Goal: Check status

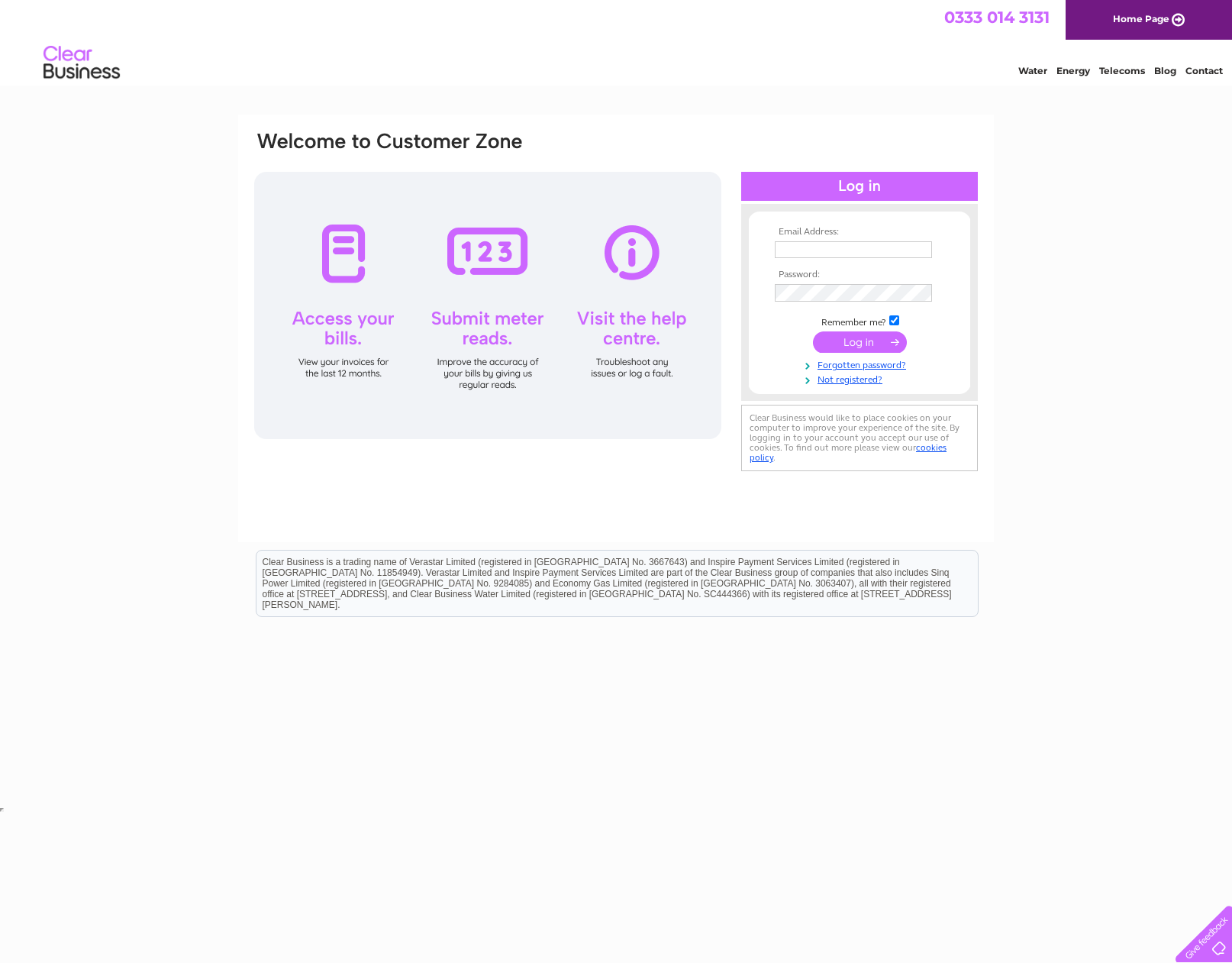
click at [853, 345] on input "submit" at bounding box center [859, 342] width 94 height 22
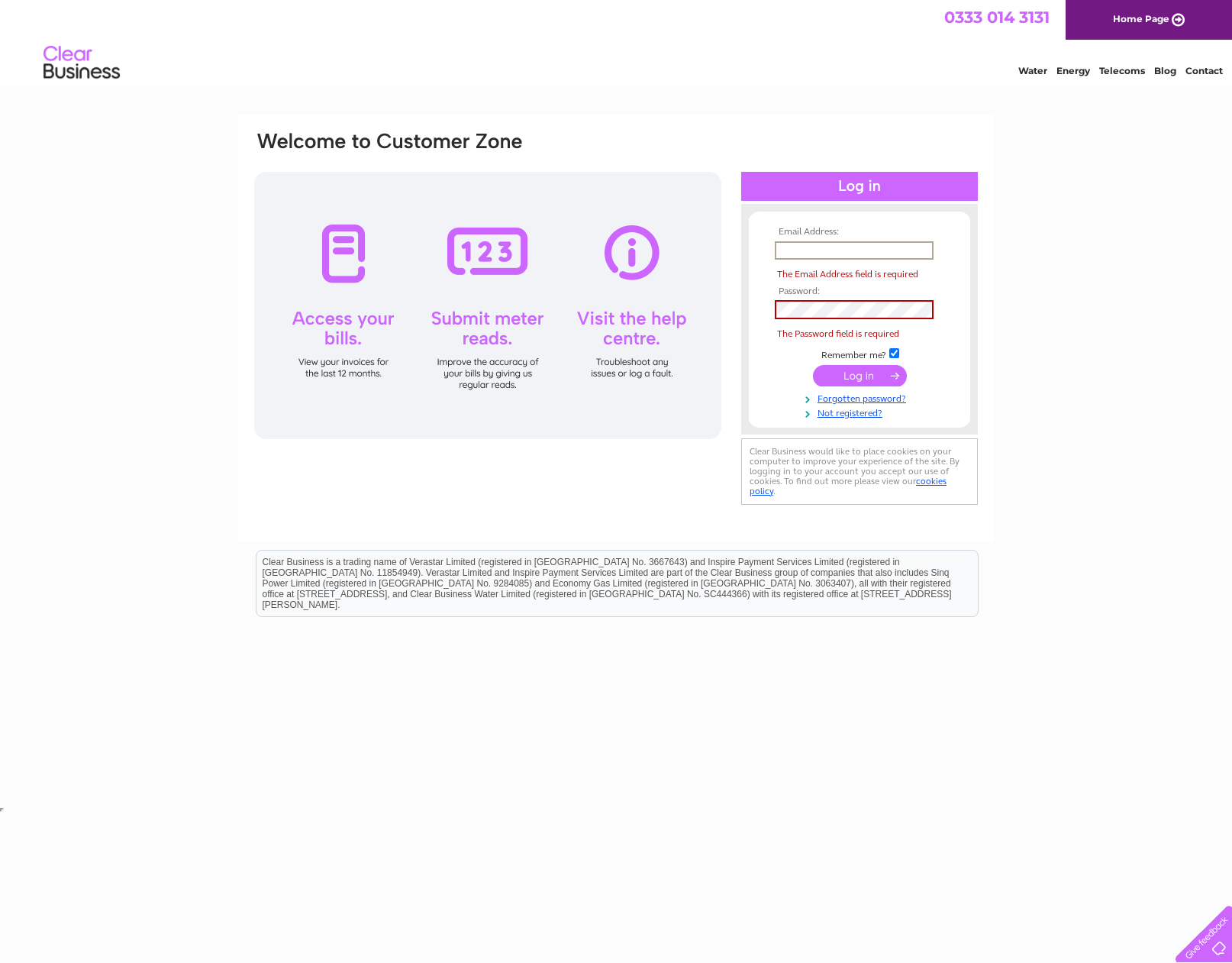
type input "[EMAIL_ADDRESS][DOMAIN_NAME]"
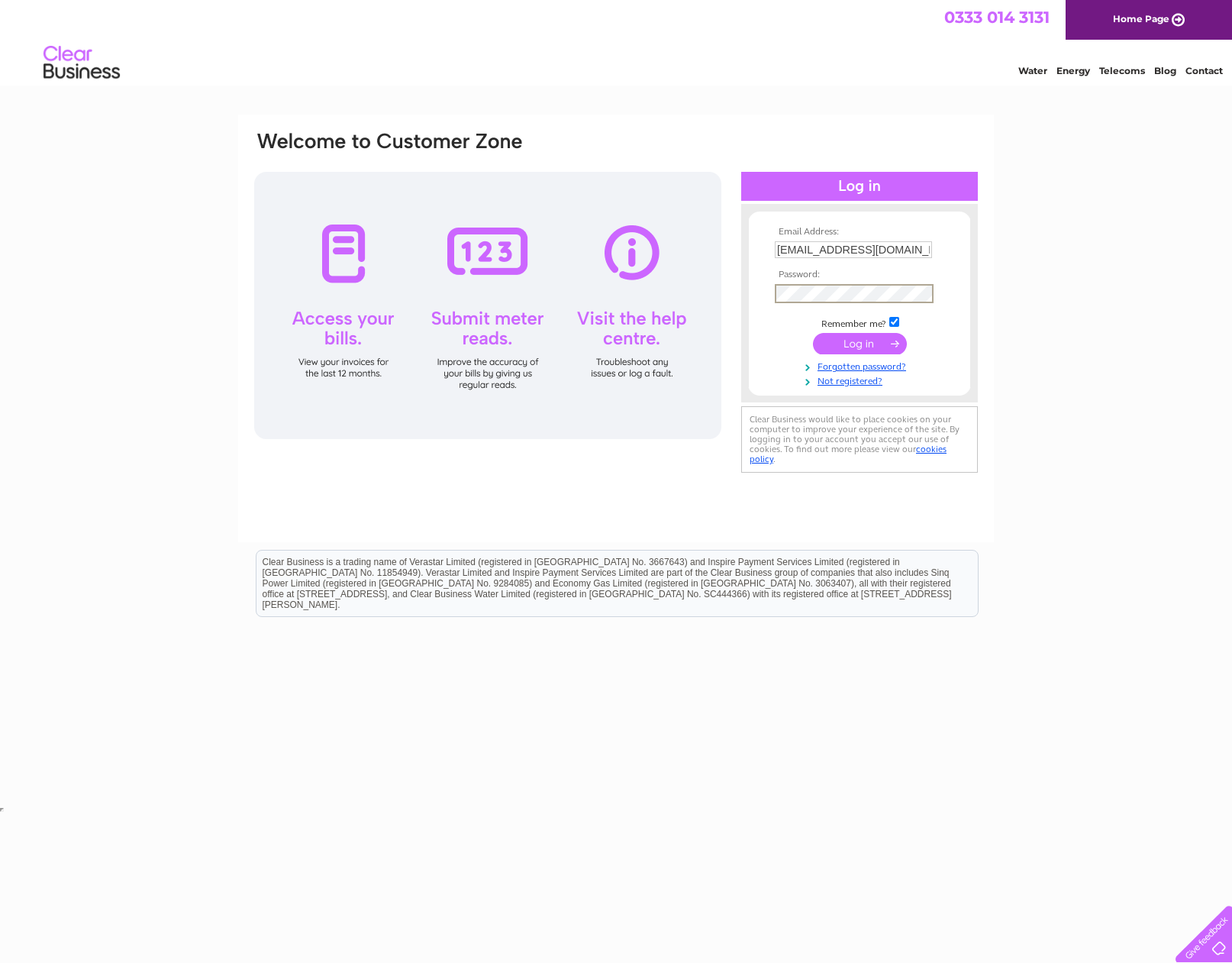
click at [875, 345] on input "submit" at bounding box center [859, 343] width 94 height 22
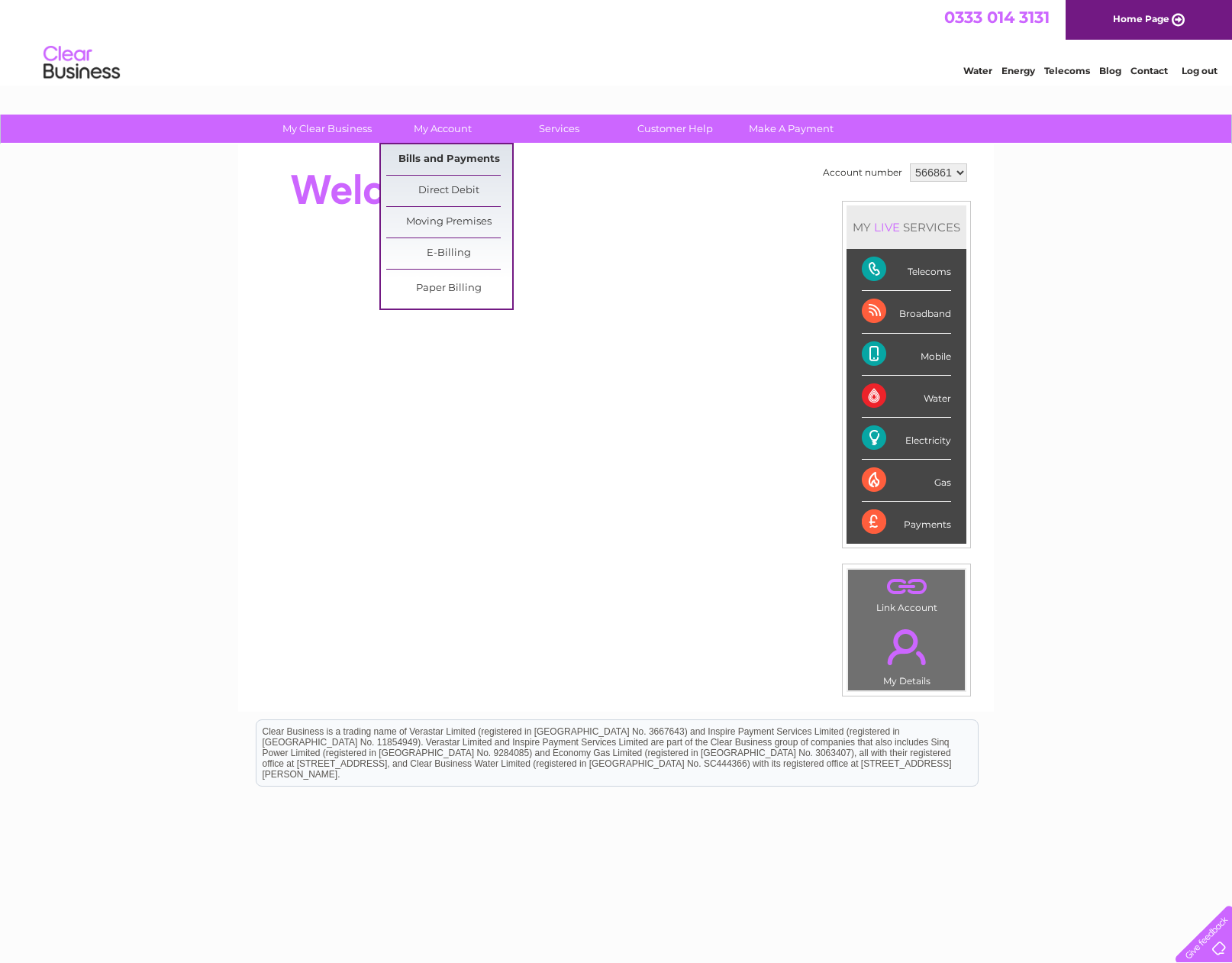
click at [437, 159] on link "Bills and Payments" at bounding box center [449, 159] width 126 height 30
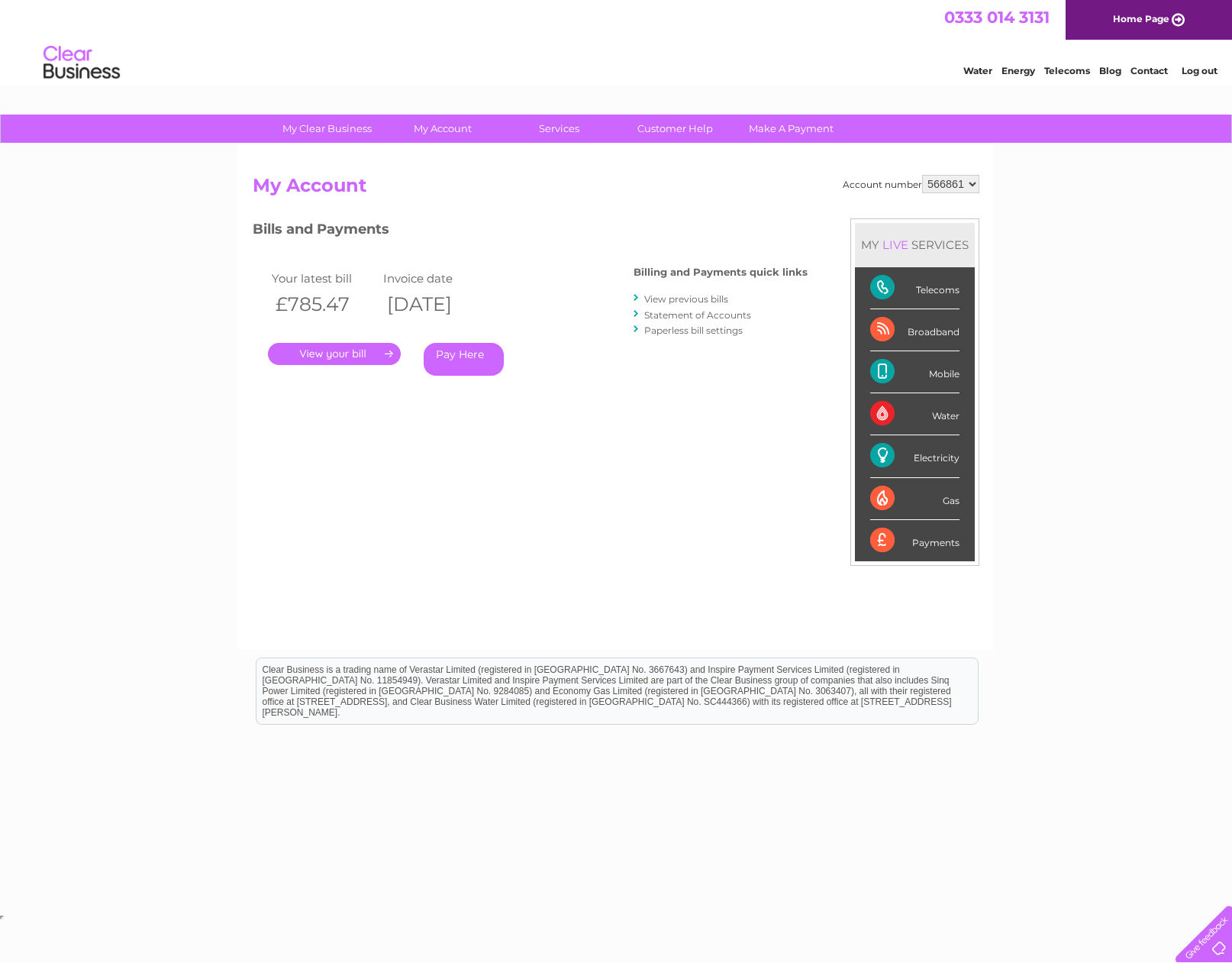
click at [340, 354] on link "." at bounding box center [334, 354] width 132 height 22
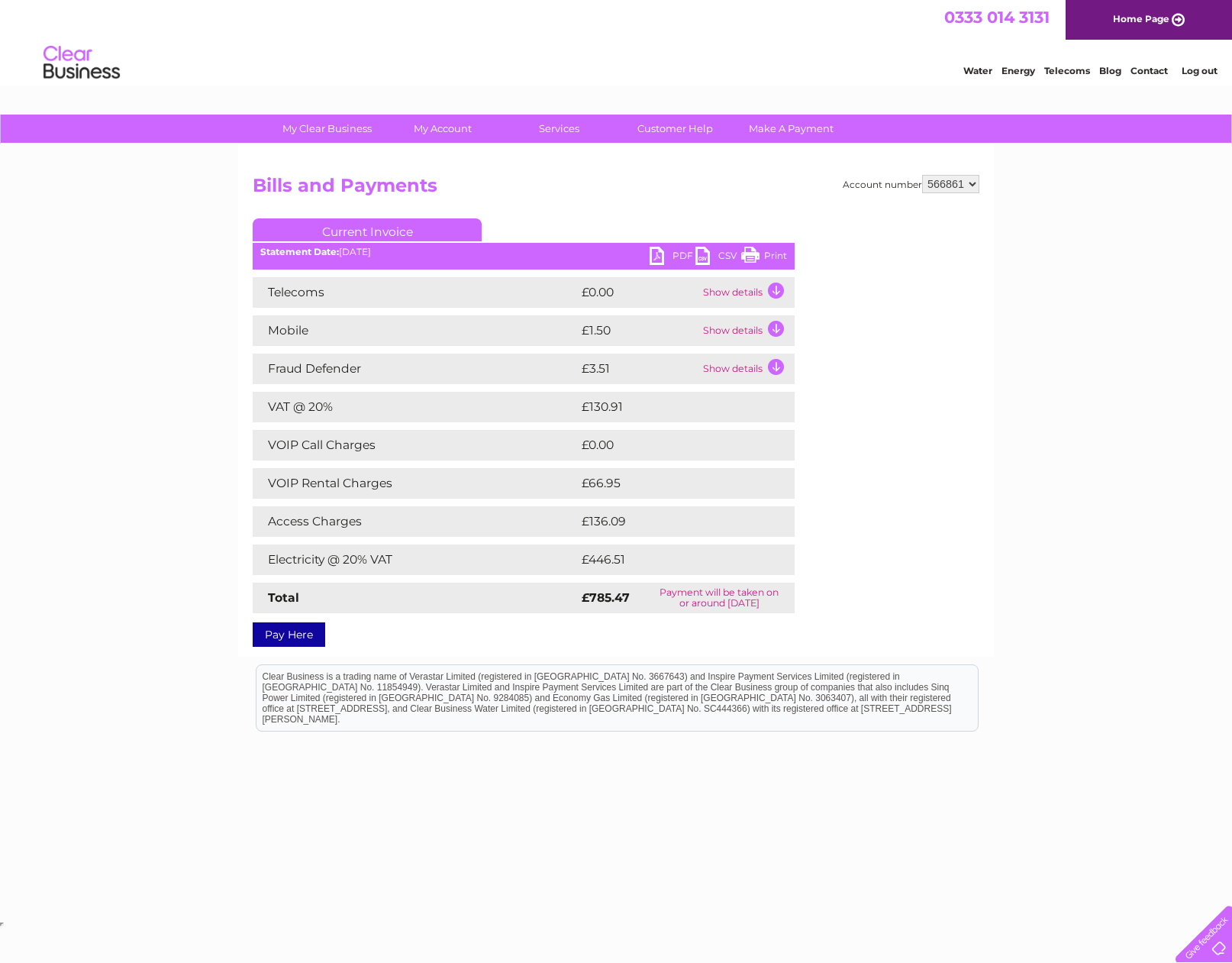
click at [765, 255] on link "Print" at bounding box center [764, 258] width 46 height 22
